Goal: Information Seeking & Learning: Learn about a topic

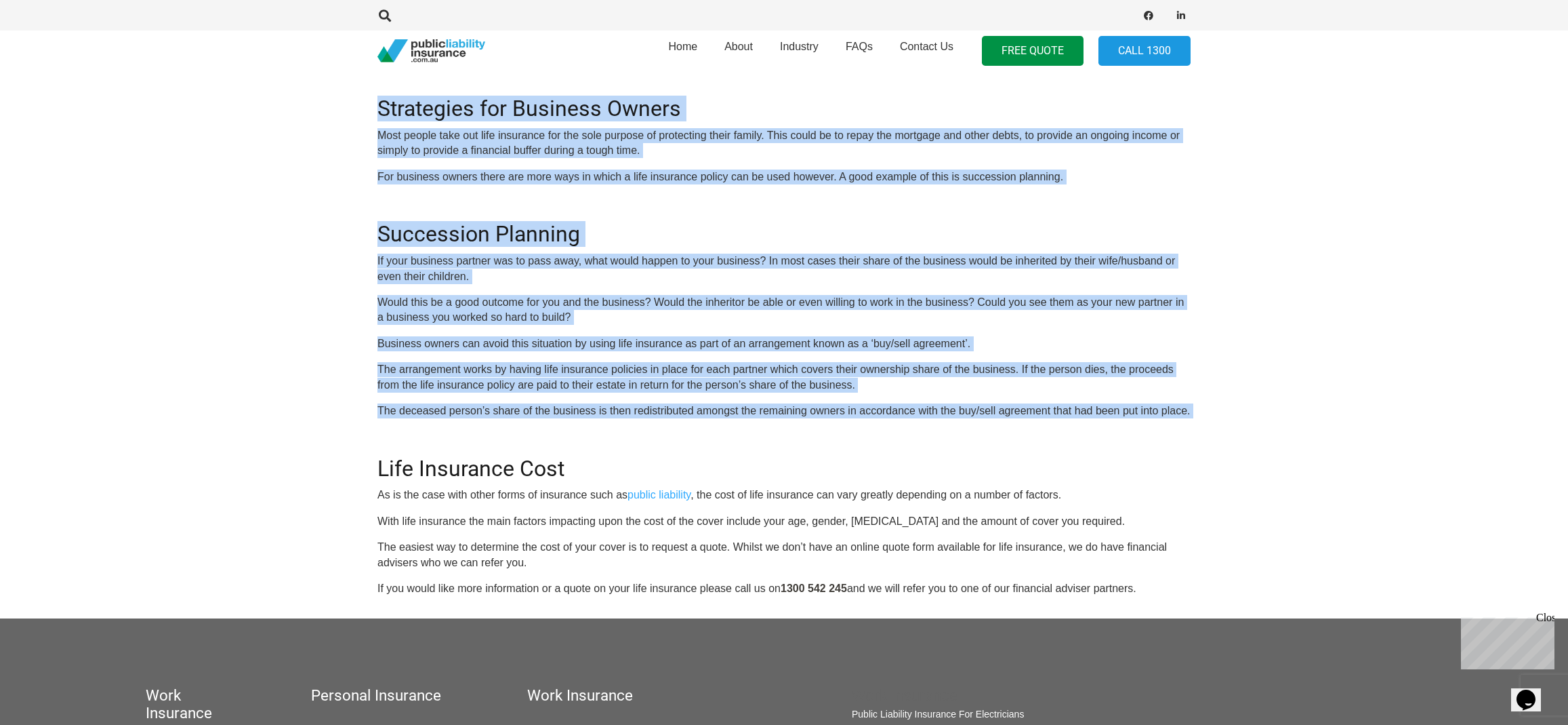
drag, startPoint x: 378, startPoint y: 100, endPoint x: 431, endPoint y: 421, distance: 325.3
click at [431, 421] on div "OR CALL [PHONE_NUMBER] Although our website specialises in public liability, we…" at bounding box center [784, 214] width 813 height 766
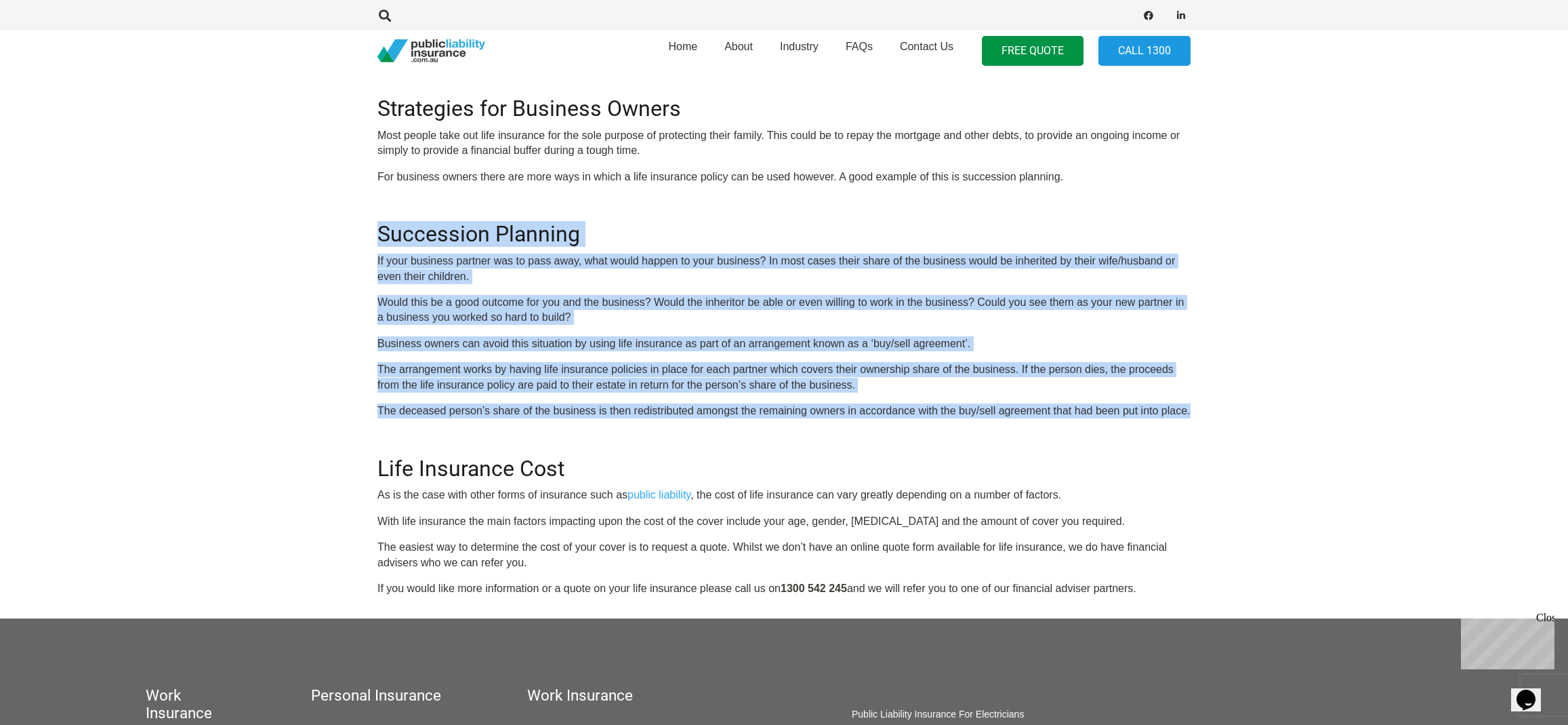
drag, startPoint x: 1250, startPoint y: 415, endPoint x: 336, endPoint y: 212, distance: 936.3
click at [336, 212] on section "Click Here To Get A Quote OR CALL [PHONE_NUMBER] Although our website specialis…" at bounding box center [784, 195] width 1568 height 845
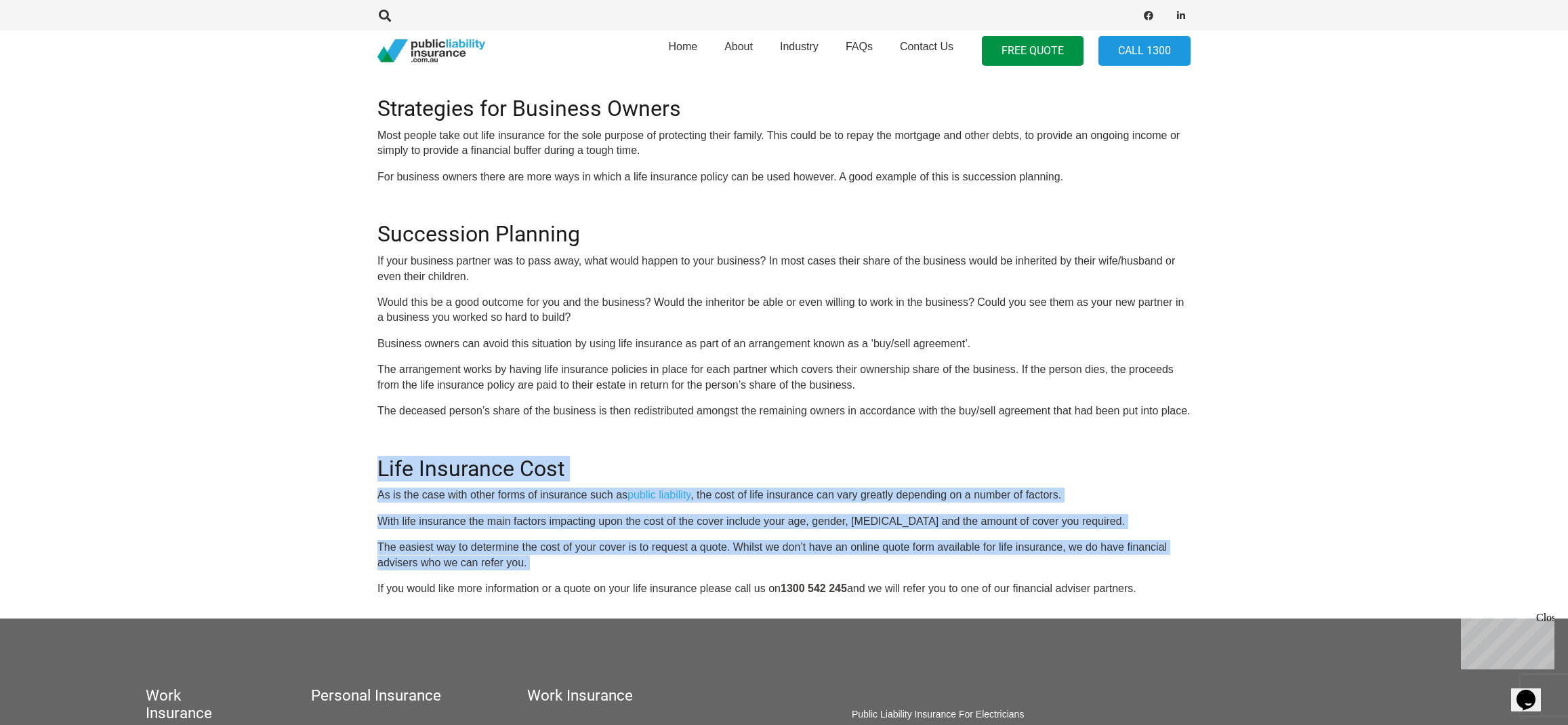
drag, startPoint x: 379, startPoint y: 469, endPoint x: 560, endPoint y: 575, distance: 209.8
click at [560, 575] on div "OR CALL [PHONE_NUMBER] Although our website specialises in public liability, we…" at bounding box center [784, 214] width 813 height 766
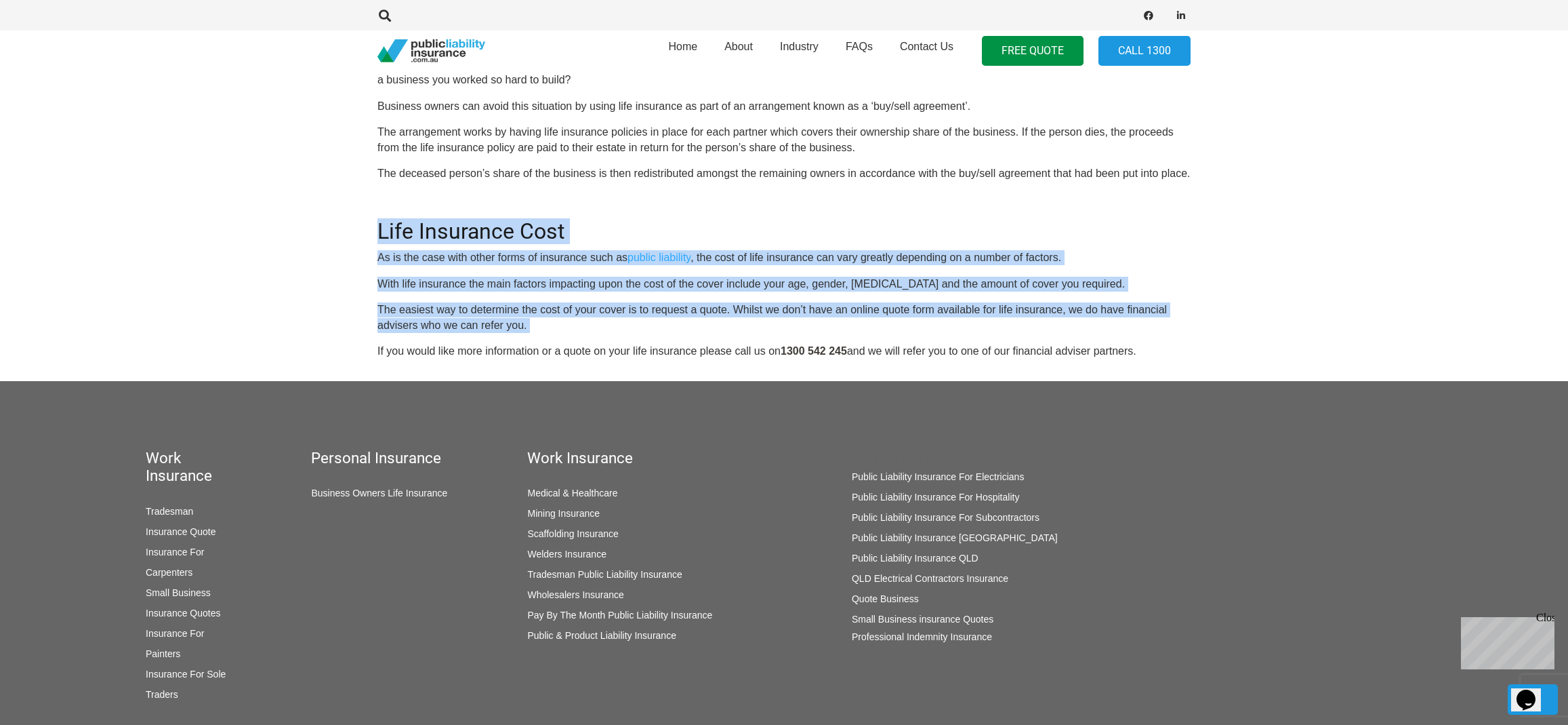
scroll to position [953, 0]
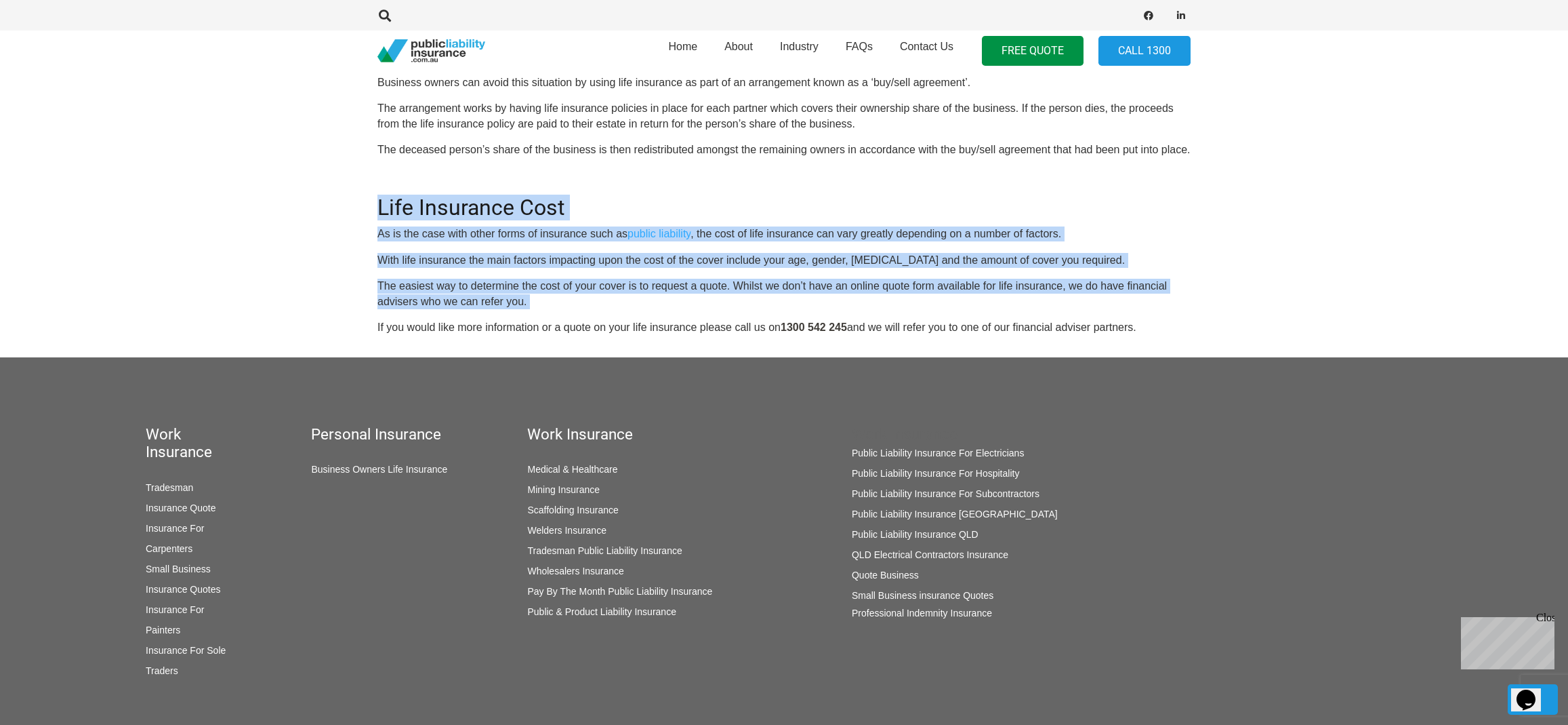
click at [570, 306] on p "The easiest way to determine the cost of your cover is to request a quote. Whil…" at bounding box center [784, 294] width 813 height 31
drag, startPoint x: 630, startPoint y: 300, endPoint x: 337, endPoint y: 206, distance: 307.7
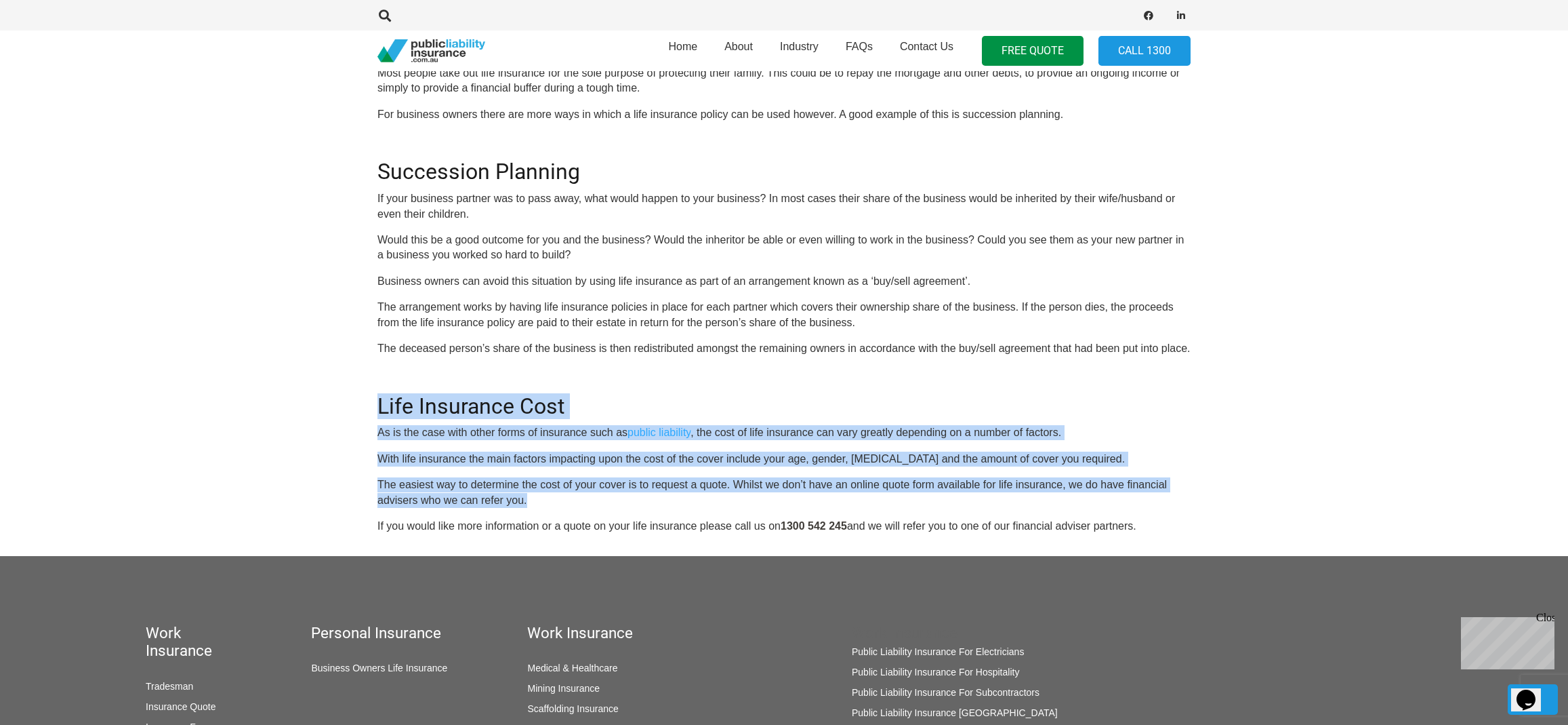
scroll to position [786, 0]
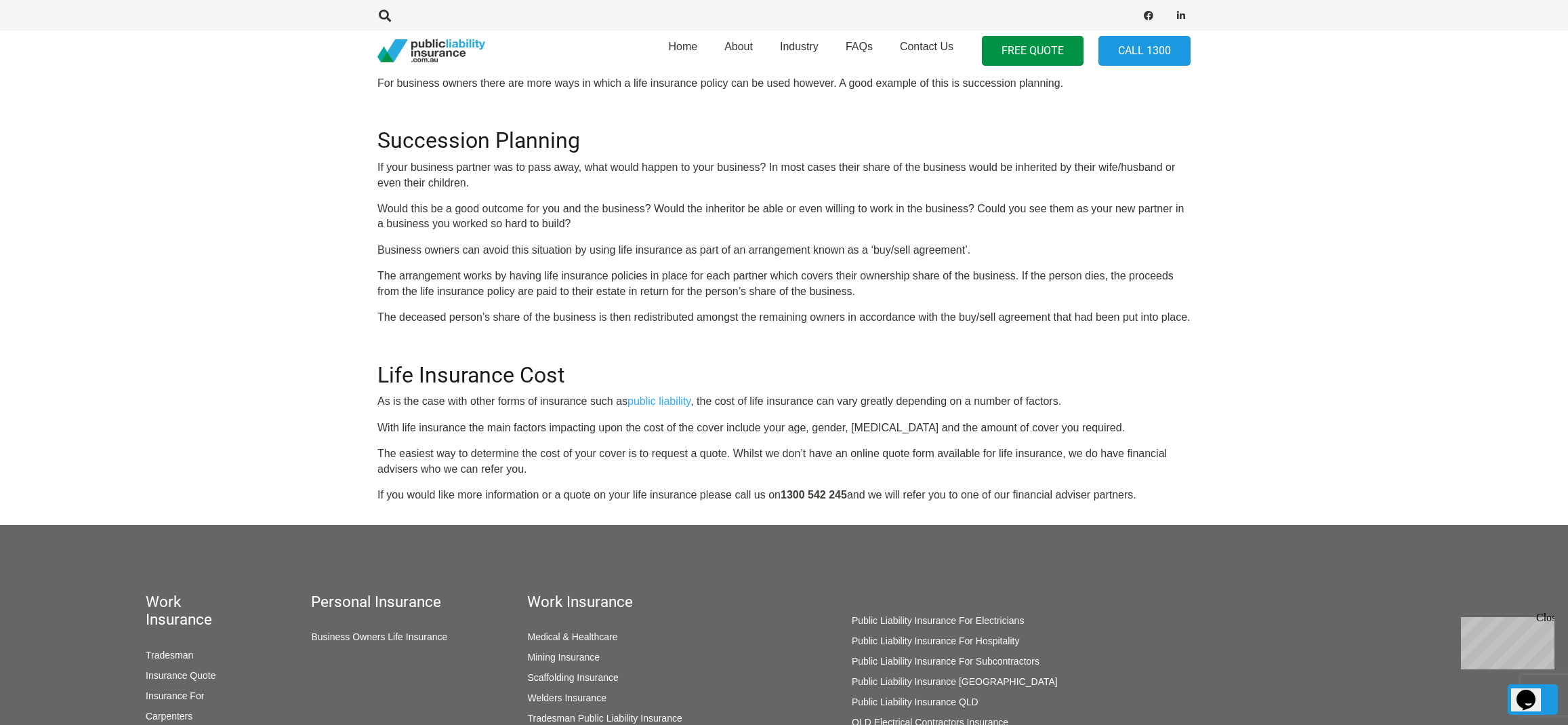
click at [355, 291] on section "Click Here To Get A Quote OR CALL [PHONE_NUMBER] Although our website specialis…" at bounding box center [784, 102] width 1568 height 845
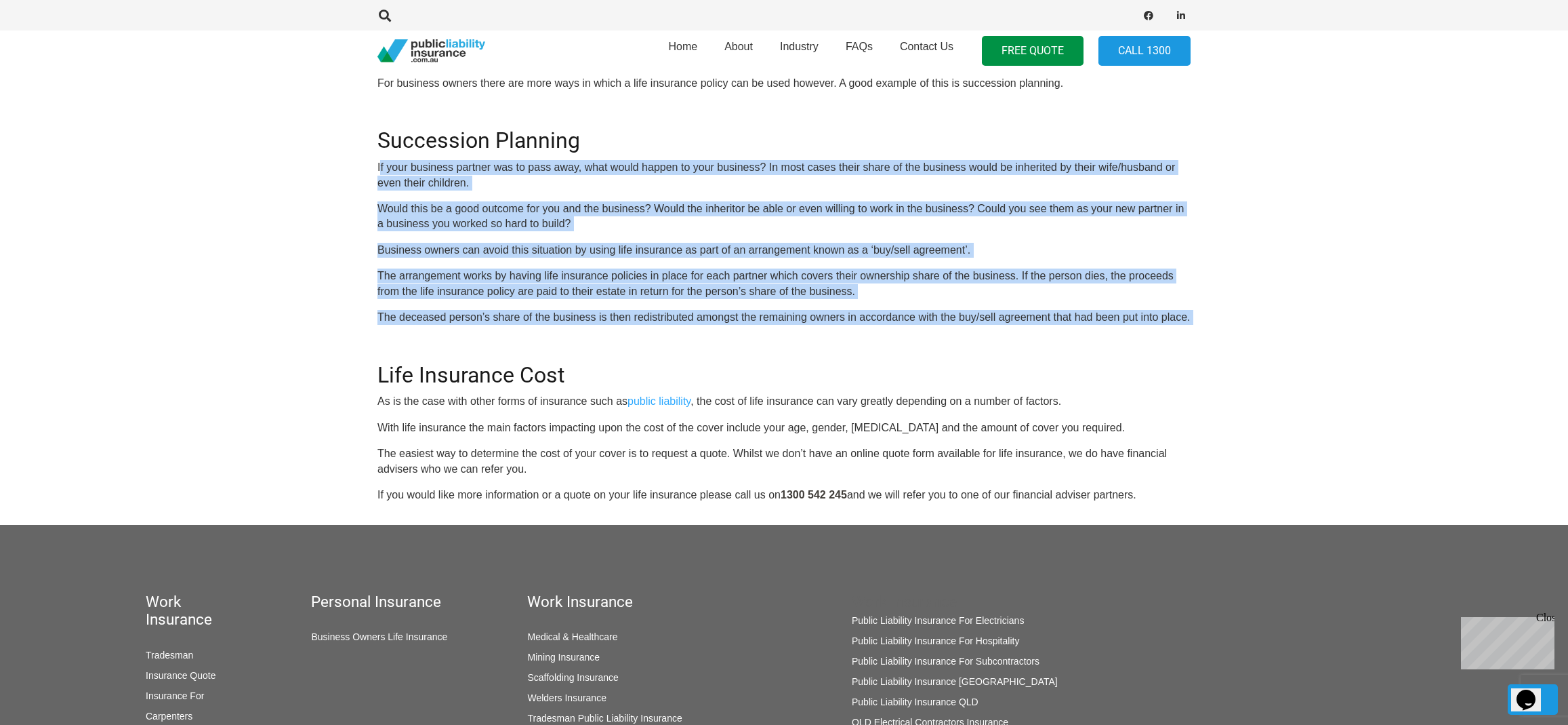
drag, startPoint x: 379, startPoint y: 165, endPoint x: 601, endPoint y: 351, distance: 289.6
click at [601, 351] on div "OR CALL [PHONE_NUMBER] Although our website specialises in public liability, we…" at bounding box center [784, 120] width 813 height 766
click at [552, 345] on h2 "Life Insurance Cost" at bounding box center [784, 367] width 813 height 42
